Goal: Task Accomplishment & Management: Manage account settings

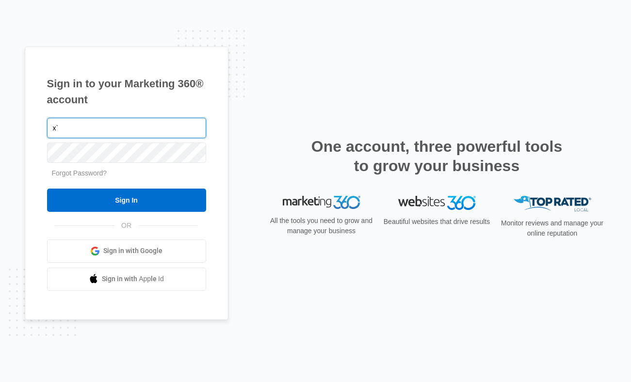
type input "x"
paste input "[EMAIL_ADDRESS][DOMAIN_NAME]"
type input "[EMAIL_ADDRESS][DOMAIN_NAME]"
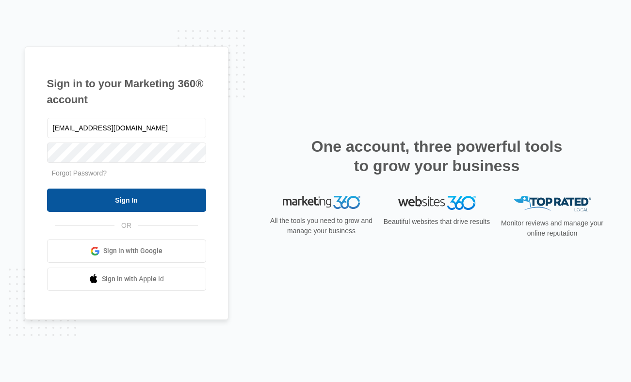
click at [131, 199] on input "Sign In" at bounding box center [126, 200] width 159 height 23
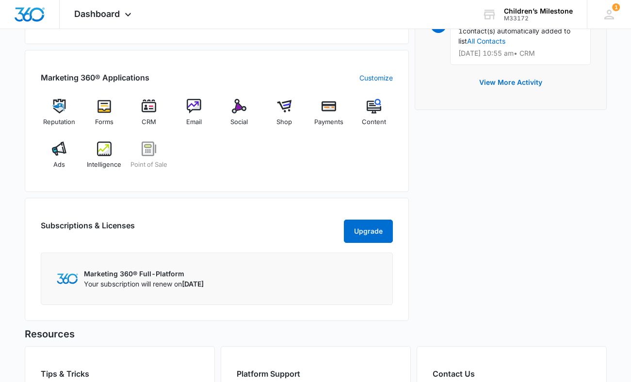
scroll to position [361, 0]
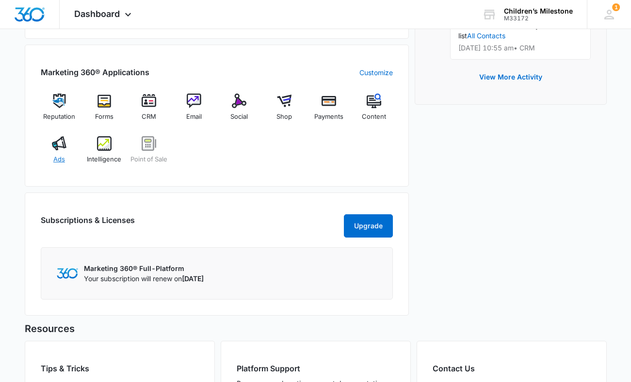
click at [58, 153] on div "Ads" at bounding box center [59, 153] width 37 height 35
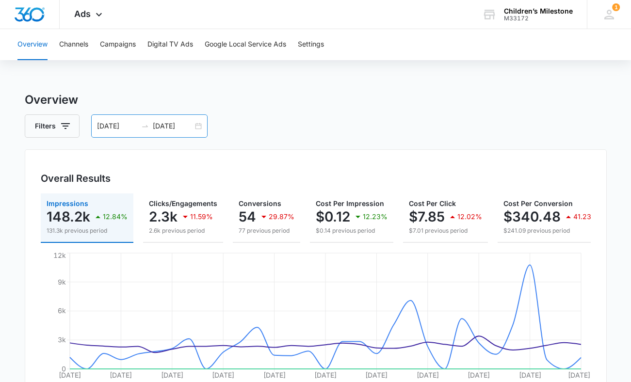
click at [198, 126] on div "[DATE] [DATE]" at bounding box center [149, 125] width 116 height 23
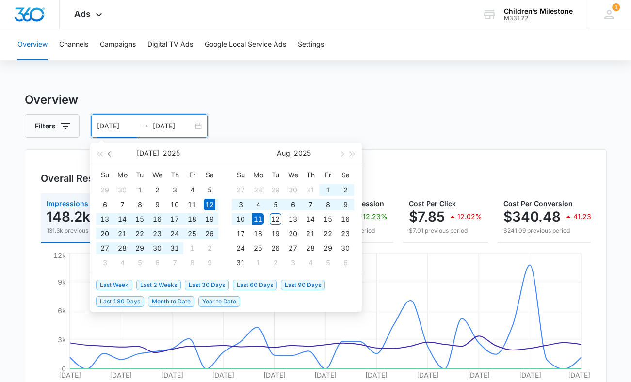
click at [110, 156] on span "button" at bounding box center [110, 153] width 5 height 5
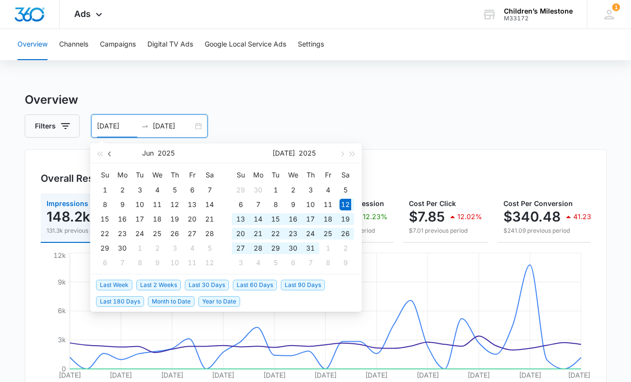
click at [110, 156] on span "button" at bounding box center [110, 153] width 5 height 5
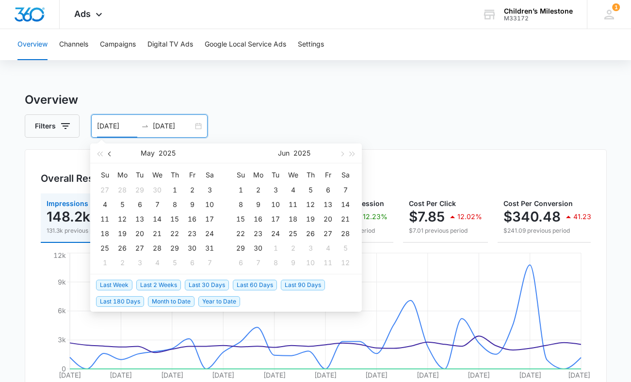
click at [110, 156] on span "button" at bounding box center [110, 153] width 5 height 5
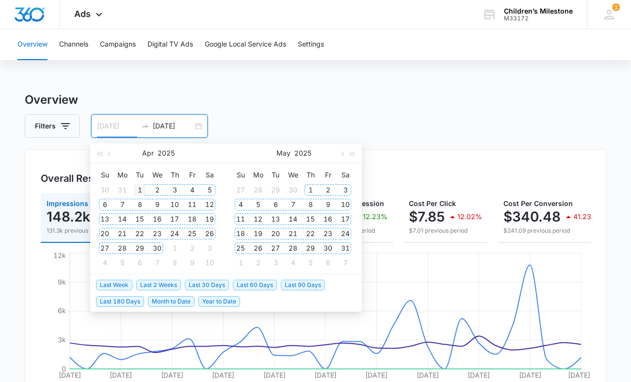
type input "[DATE]"
click at [137, 190] on div "1" at bounding box center [140, 190] width 12 height 12
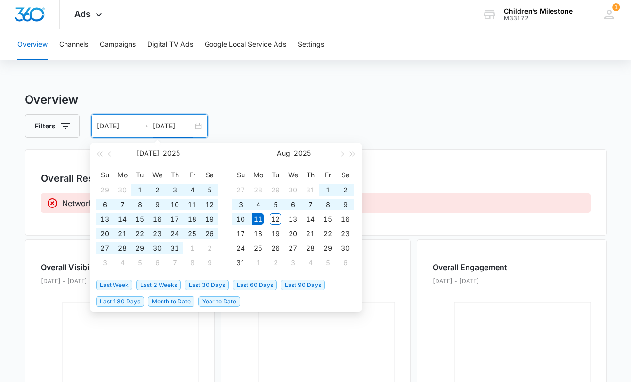
click at [273, 97] on h3 "Overview" at bounding box center [316, 99] width 582 height 17
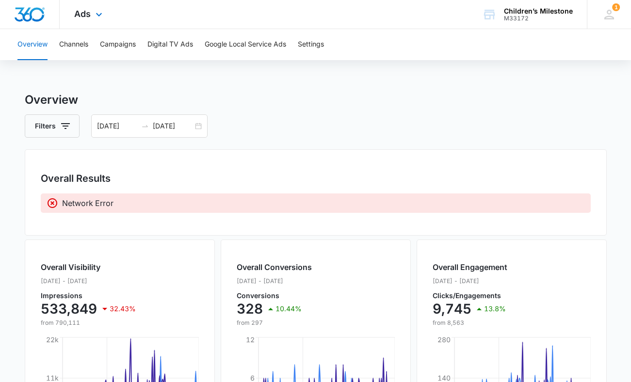
click at [25, 13] on img "Dashboard" at bounding box center [29, 14] width 31 height 15
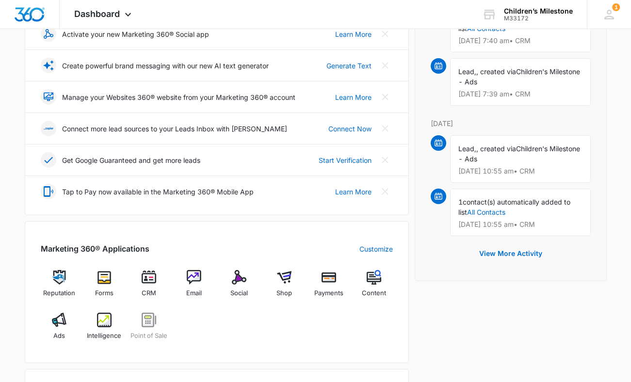
scroll to position [208, 0]
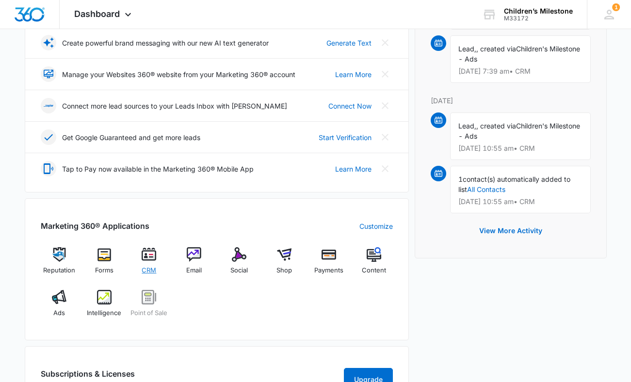
click at [148, 260] on img at bounding box center [149, 254] width 15 height 15
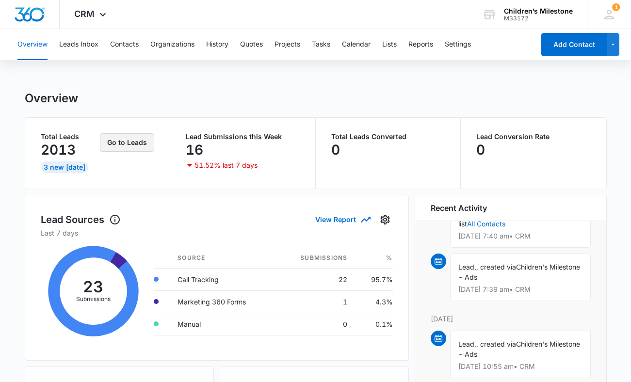
click at [145, 141] on button "Go to Leads" at bounding box center [127, 142] width 54 height 18
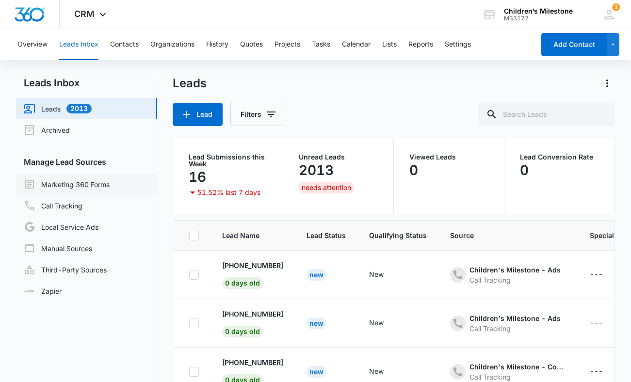
click at [71, 186] on link "Marketing 360 Forms" at bounding box center [67, 184] width 86 height 12
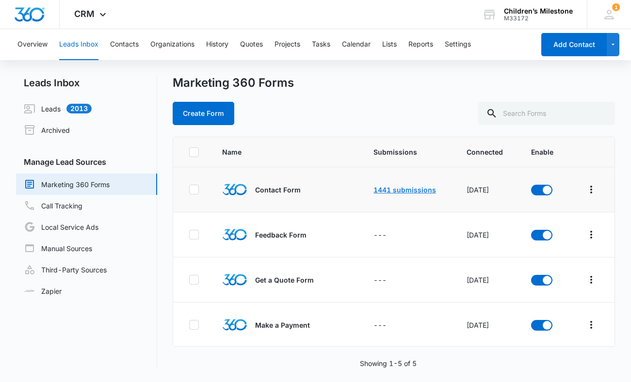
click at [414, 187] on link "1441 submissions" at bounding box center [404, 190] width 63 height 8
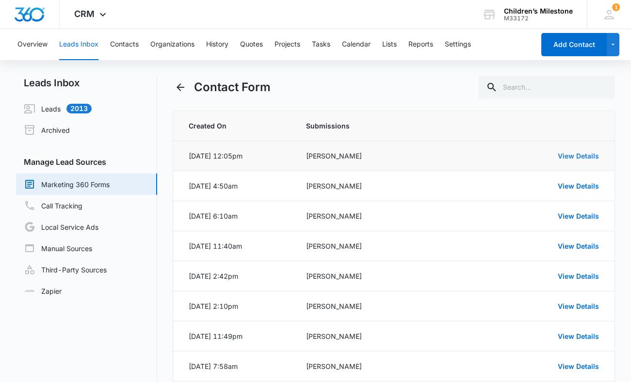
click at [588, 157] on link "View Details" at bounding box center [578, 156] width 41 height 8
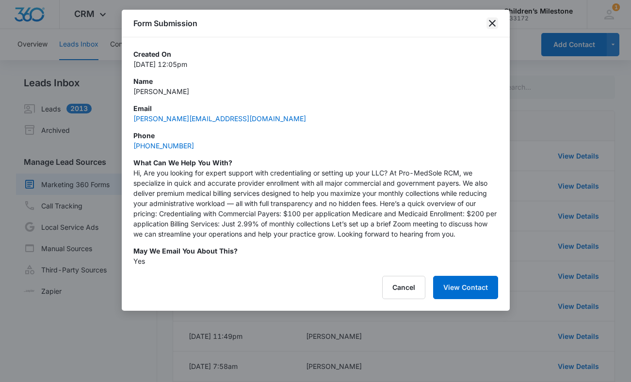
click at [496, 22] on icon "close" at bounding box center [492, 23] width 12 height 12
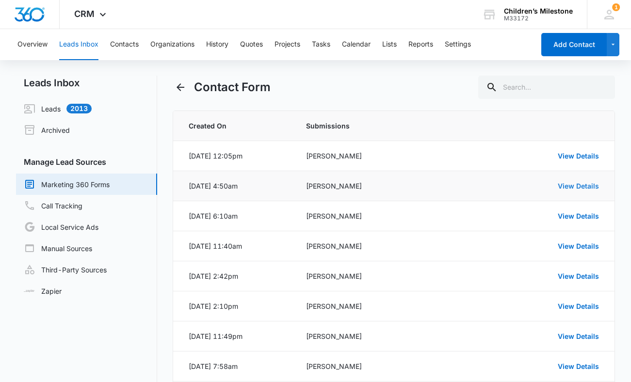
click at [583, 182] on link "View Details" at bounding box center [578, 186] width 41 height 8
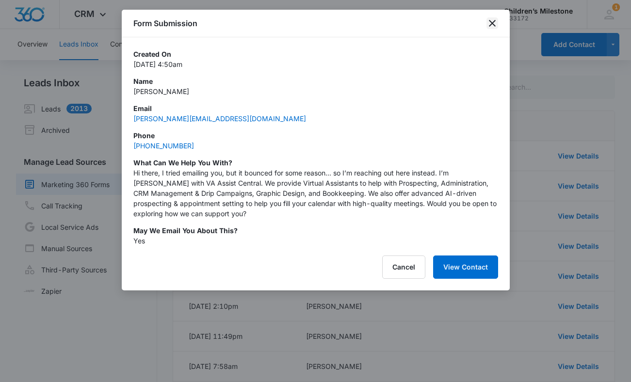
click at [491, 24] on icon "close" at bounding box center [492, 23] width 7 height 7
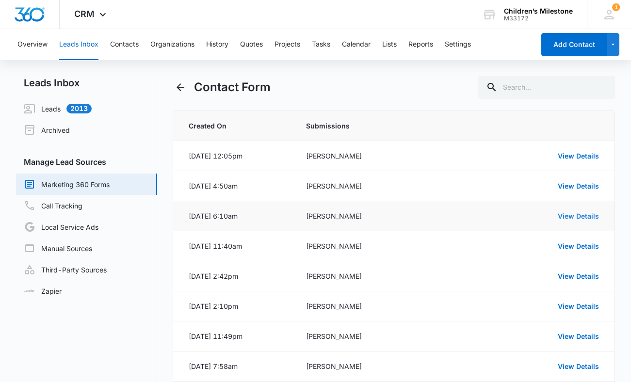
click at [591, 212] on link "View Details" at bounding box center [578, 216] width 41 height 8
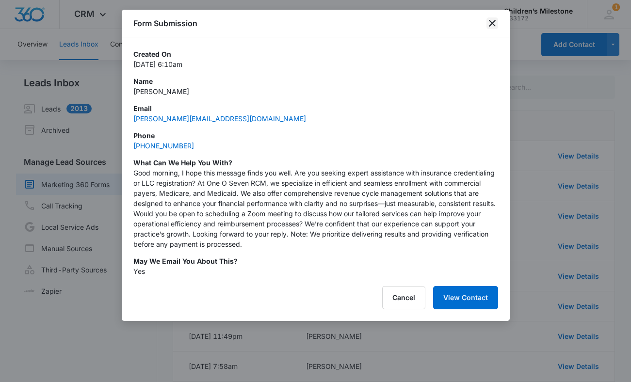
click at [494, 19] on icon "close" at bounding box center [492, 23] width 12 height 12
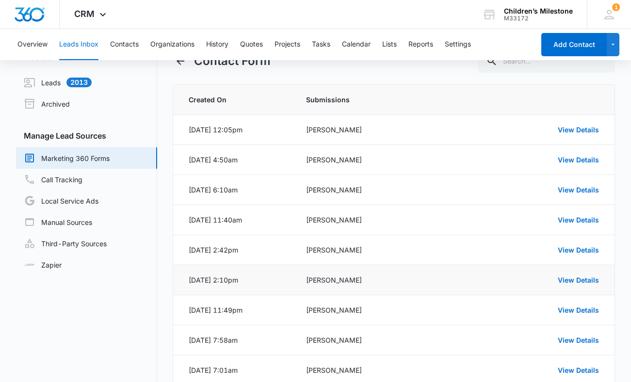
scroll to position [25, 0]
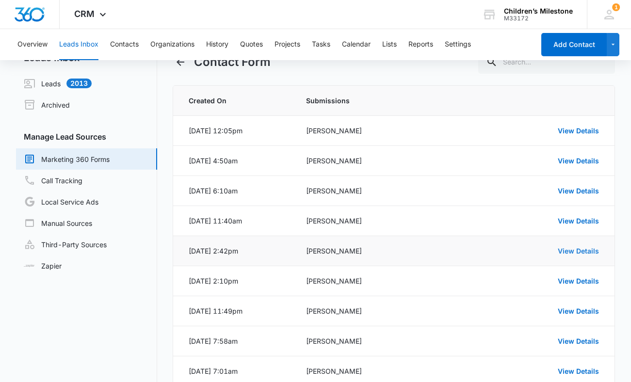
click at [577, 250] on link "View Details" at bounding box center [578, 251] width 41 height 8
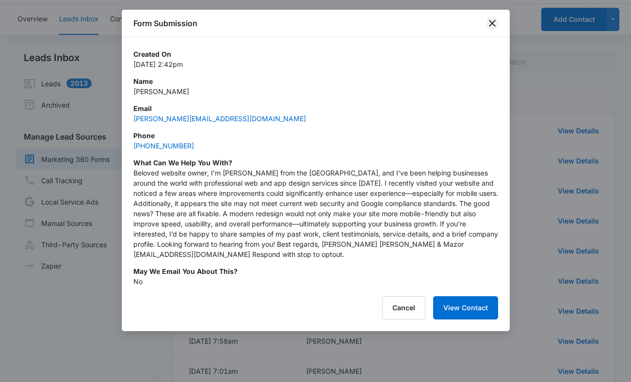
click at [492, 24] on icon "close" at bounding box center [492, 23] width 12 height 12
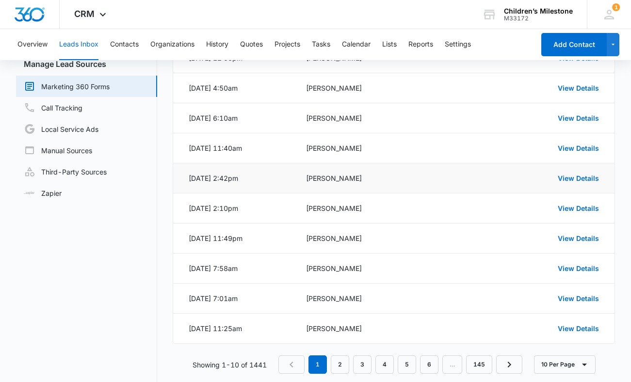
scroll to position [99, 0]
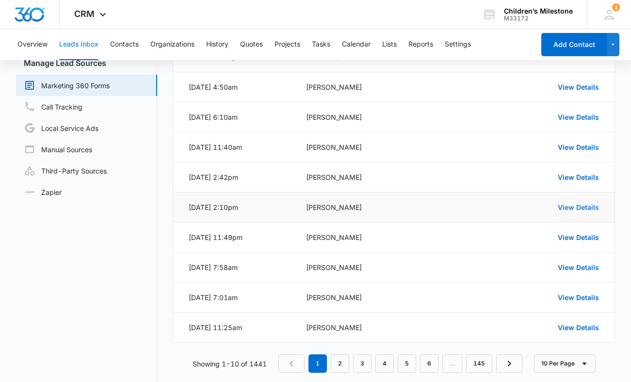
click at [581, 210] on link "View Details" at bounding box center [578, 207] width 41 height 8
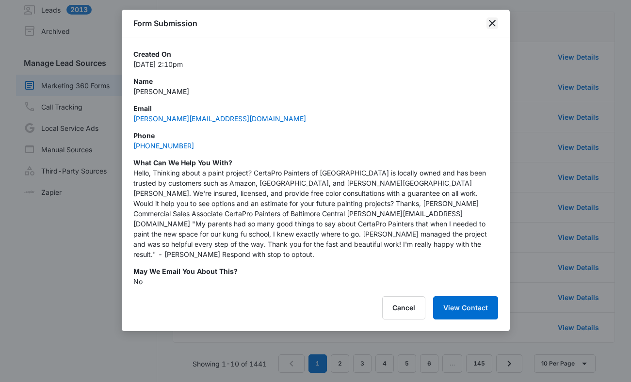
click at [493, 27] on icon "close" at bounding box center [492, 23] width 12 height 12
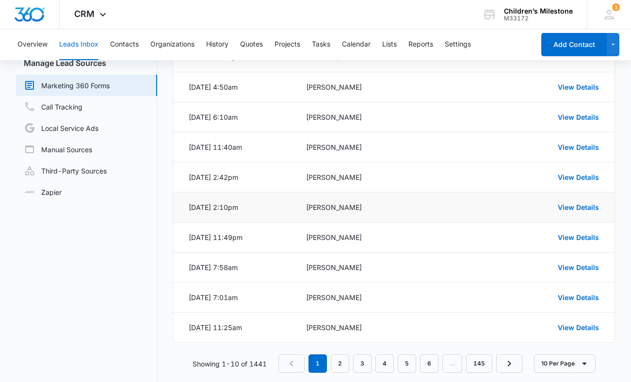
scroll to position [113, 0]
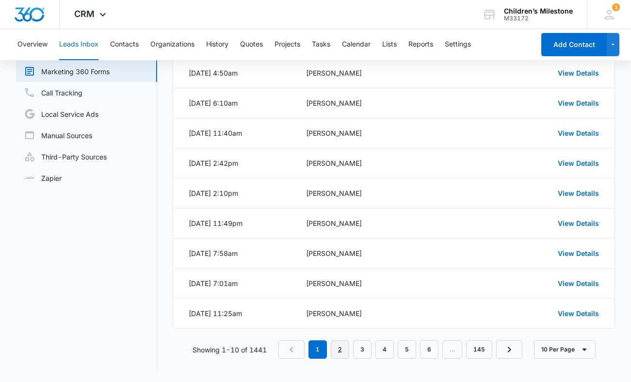
click at [335, 349] on link "2" at bounding box center [340, 349] width 18 height 18
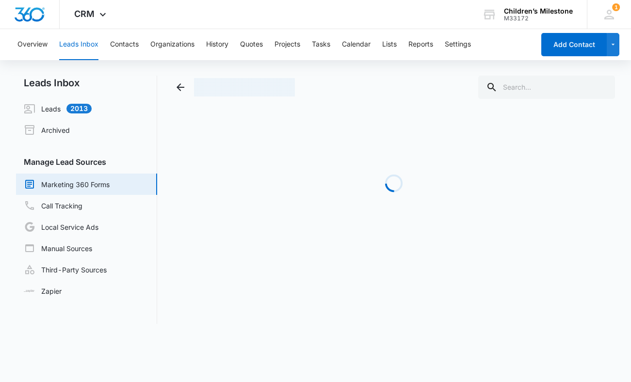
scroll to position [0, 0]
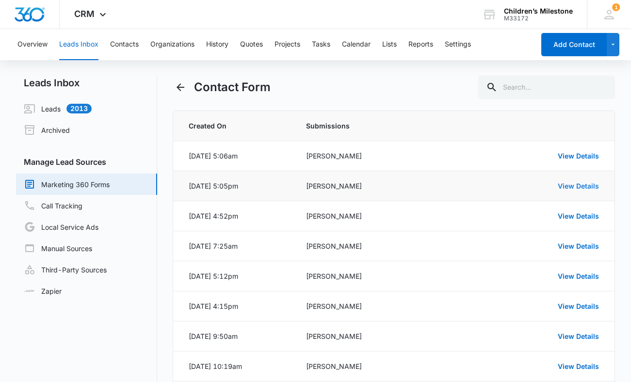
click at [584, 184] on link "View Details" at bounding box center [578, 186] width 41 height 8
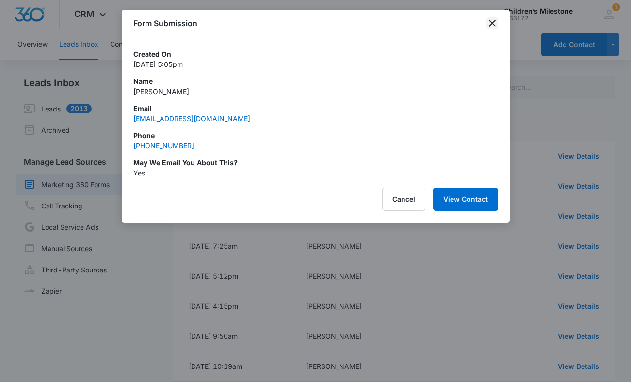
click at [493, 23] on icon "close" at bounding box center [492, 23] width 12 height 12
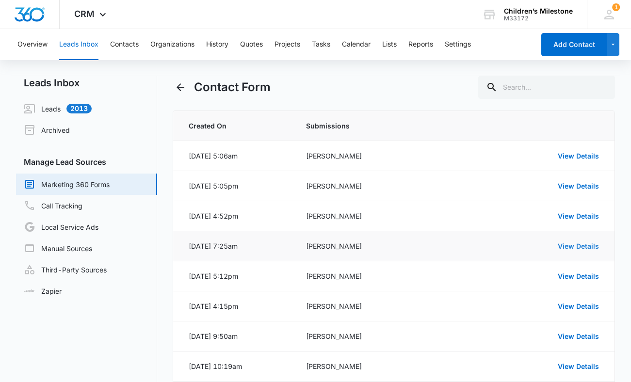
click at [589, 247] on link "View Details" at bounding box center [578, 246] width 41 height 8
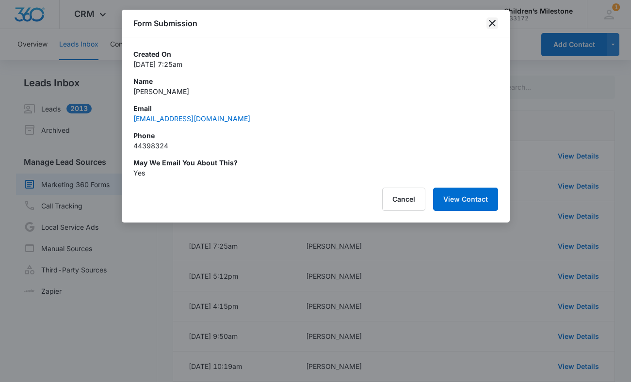
click at [490, 22] on icon "close" at bounding box center [492, 23] width 7 height 7
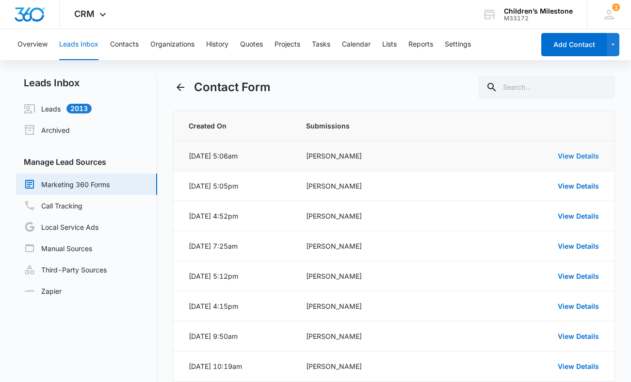
click at [578, 157] on link "View Details" at bounding box center [578, 156] width 41 height 8
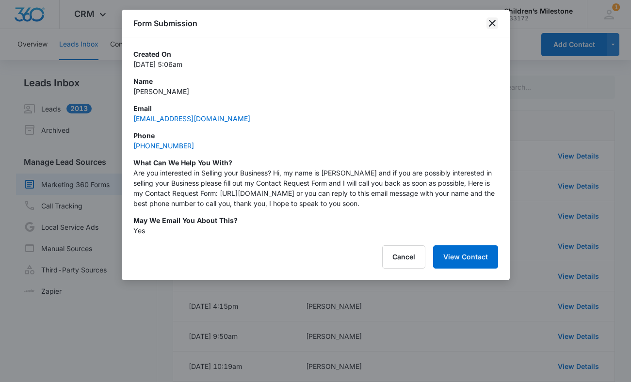
click at [492, 23] on icon "close" at bounding box center [492, 23] width 7 height 7
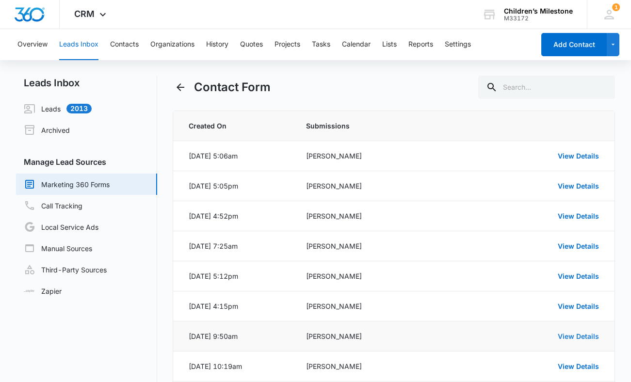
click at [587, 333] on link "View Details" at bounding box center [578, 336] width 41 height 8
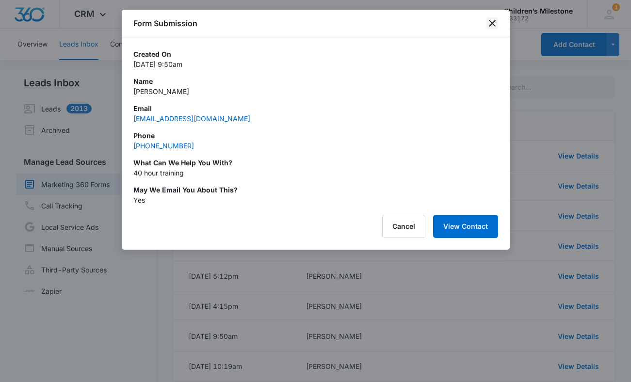
click at [492, 26] on icon "close" at bounding box center [492, 23] width 12 height 12
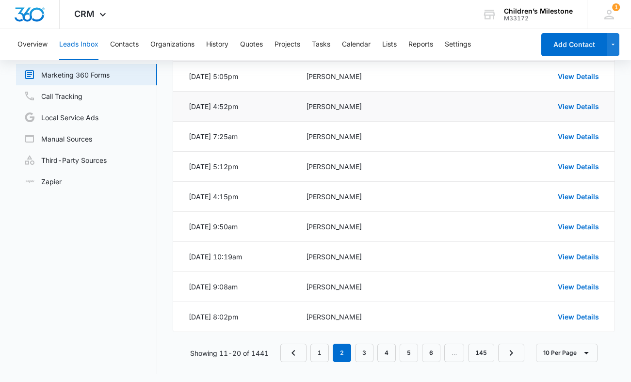
scroll to position [113, 0]
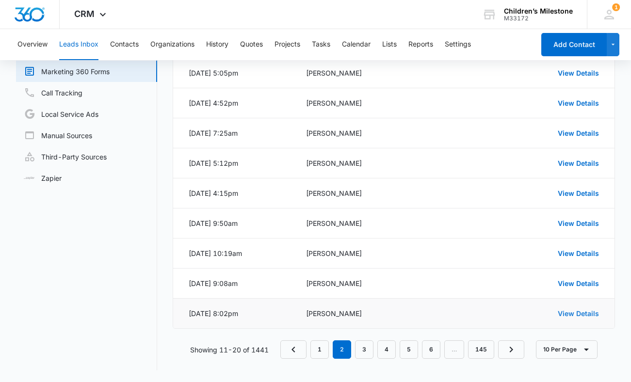
click at [578, 316] on link "View Details" at bounding box center [578, 313] width 41 height 8
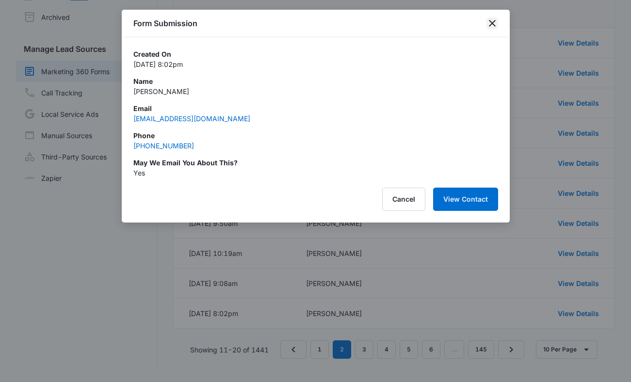
click at [493, 25] on icon "close" at bounding box center [492, 23] width 7 height 7
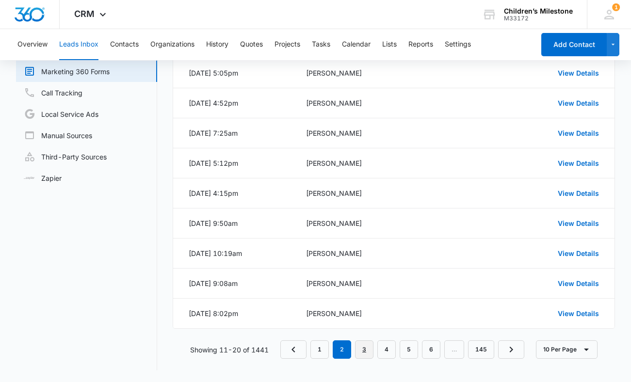
click at [369, 351] on link "3" at bounding box center [364, 349] width 18 height 18
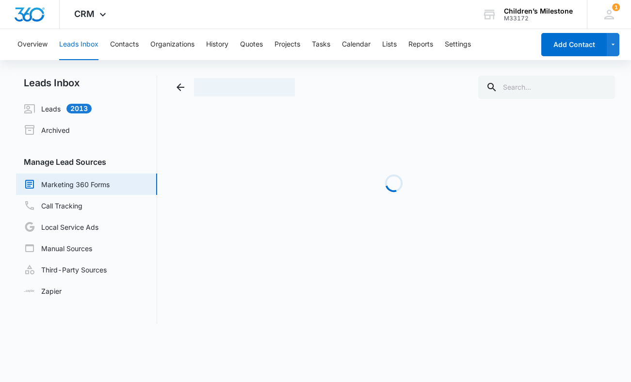
scroll to position [0, 0]
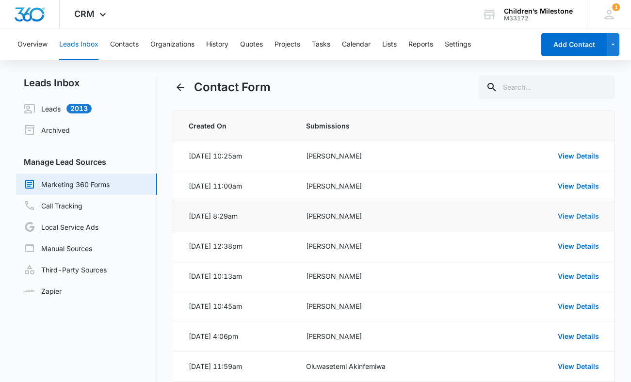
click at [577, 216] on link "View Details" at bounding box center [578, 216] width 41 height 8
